Goal: Transaction & Acquisition: Purchase product/service

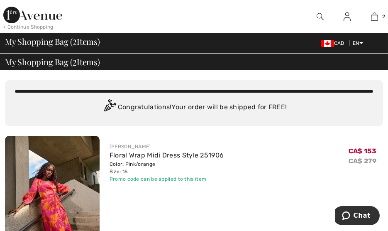
click at [11, 27] on div "< Continue Shopping" at bounding box center [28, 26] width 50 height 7
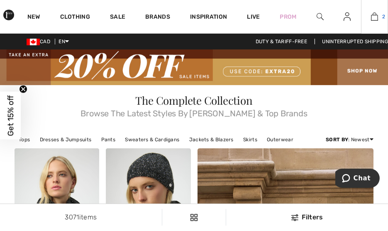
click at [377, 16] on img at bounding box center [374, 17] width 7 height 10
